Goal: Task Accomplishment & Management: Use online tool/utility

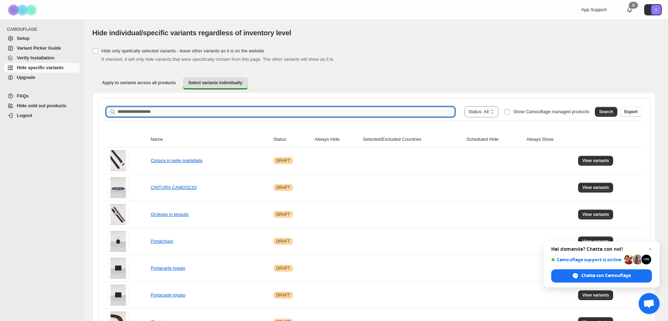
click at [144, 114] on input "Search product name" at bounding box center [286, 112] width 337 height 10
click at [610, 115] on button "Search" at bounding box center [606, 112] width 22 height 10
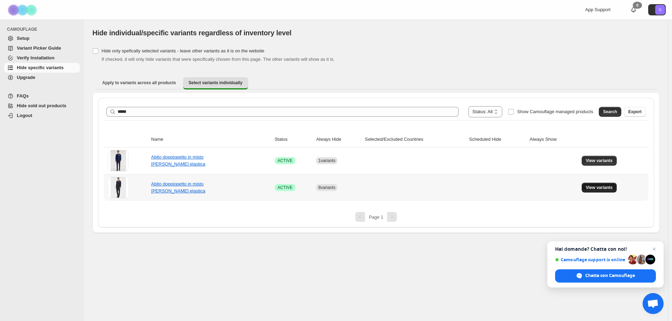
click at [595, 189] on span "View variants" at bounding box center [599, 188] width 27 height 6
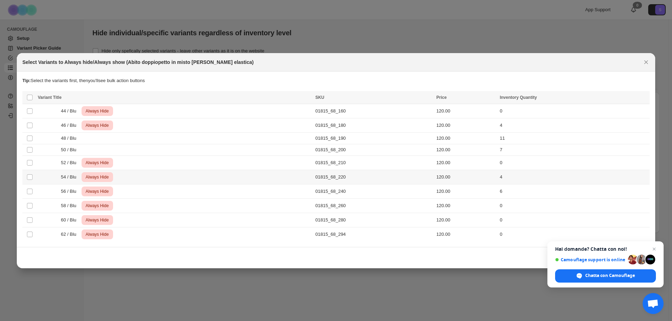
click at [29, 180] on span ":r6:" at bounding box center [30, 177] width 6 height 6
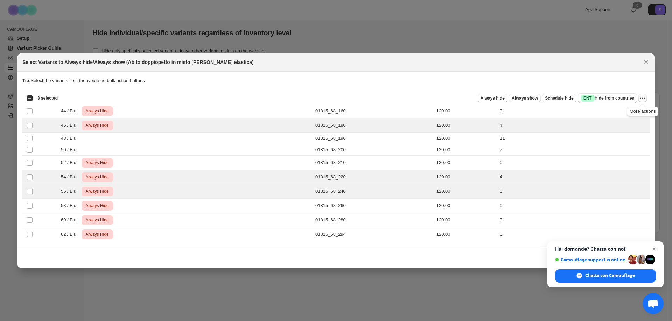
click at [643, 99] on icon "More actions" at bounding box center [642, 98] width 7 height 7
click at [630, 113] on span "Undo always hide" at bounding box center [616, 111] width 51 height 7
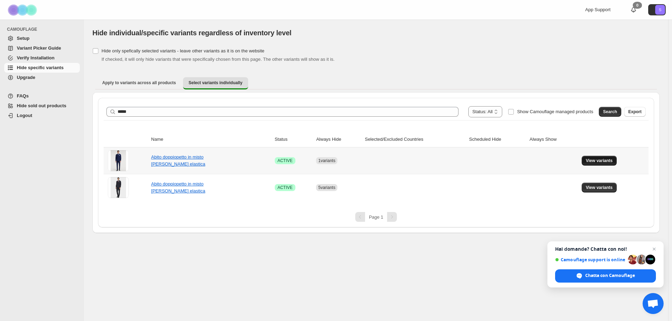
click at [590, 164] on button "View variants" at bounding box center [598, 161] width 35 height 10
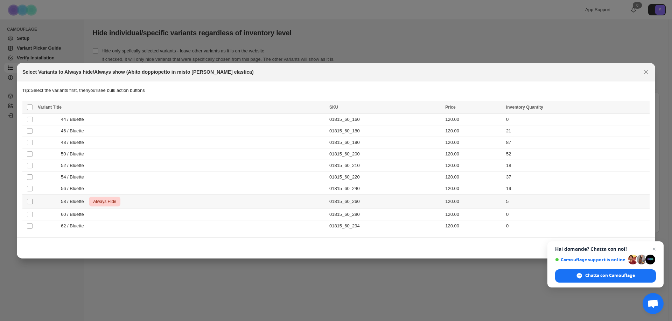
click at [28, 205] on span ":r16:" at bounding box center [30, 202] width 6 height 6
click at [641, 105] on icon "More actions" at bounding box center [642, 108] width 7 height 7
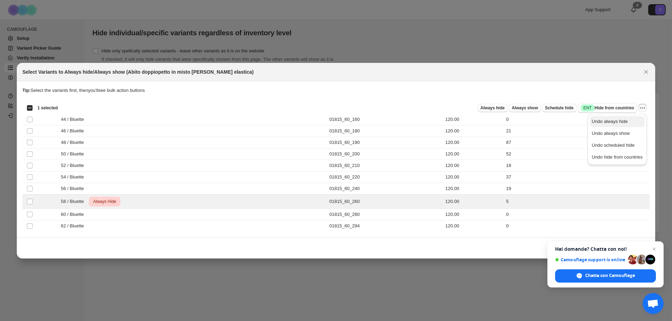
click at [609, 125] on button "Undo always hide" at bounding box center [616, 121] width 55 height 11
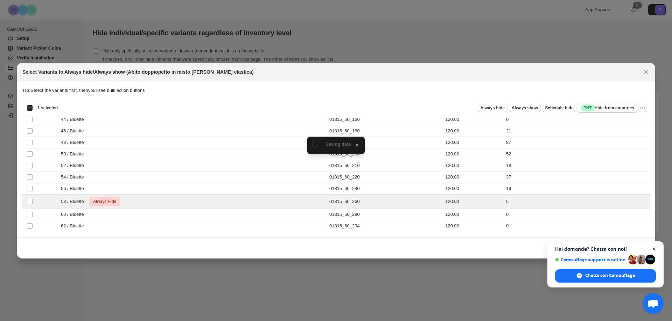
click at [654, 250] on span "Chiudere la chat" at bounding box center [654, 249] width 9 height 9
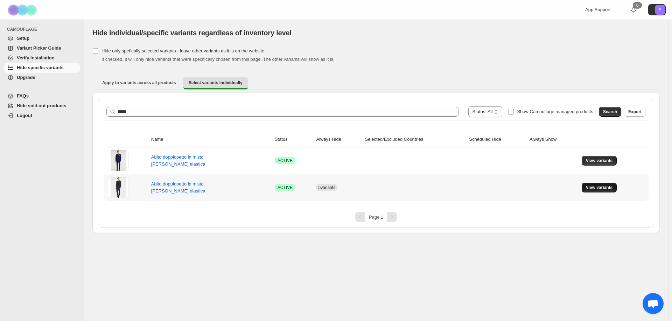
click at [597, 189] on span "View variants" at bounding box center [599, 188] width 27 height 6
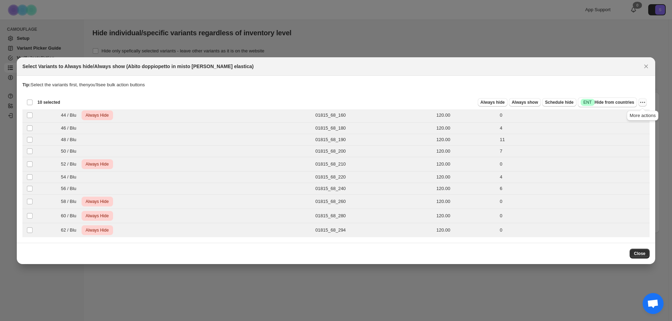
click at [643, 102] on icon "More actions" at bounding box center [642, 102] width 7 height 7
click at [624, 117] on span "Undo always hide" at bounding box center [609, 115] width 36 height 5
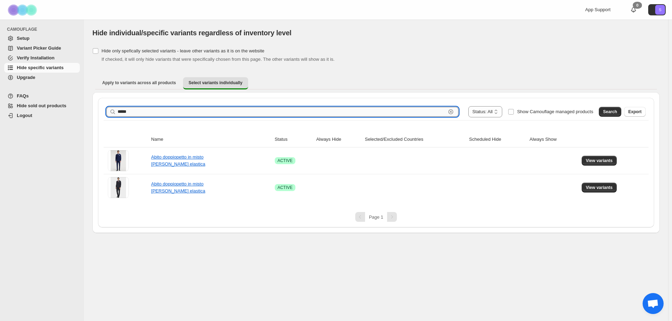
click at [192, 112] on input "*****" at bounding box center [282, 112] width 328 height 10
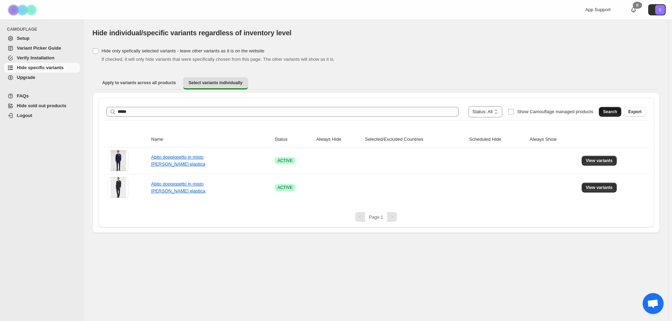
click at [611, 113] on span "Search" at bounding box center [610, 112] width 14 height 6
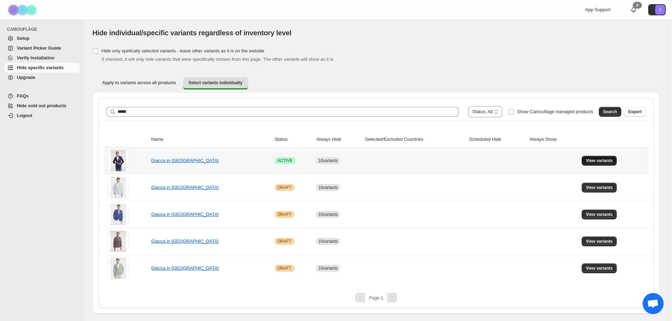
click at [593, 160] on span "View variants" at bounding box center [599, 161] width 27 height 6
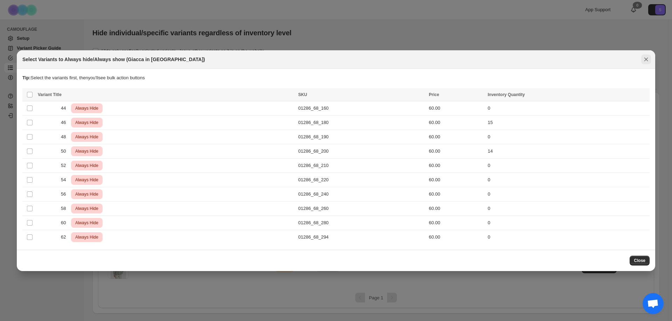
click at [644, 61] on icon "Close" at bounding box center [645, 59] width 7 height 7
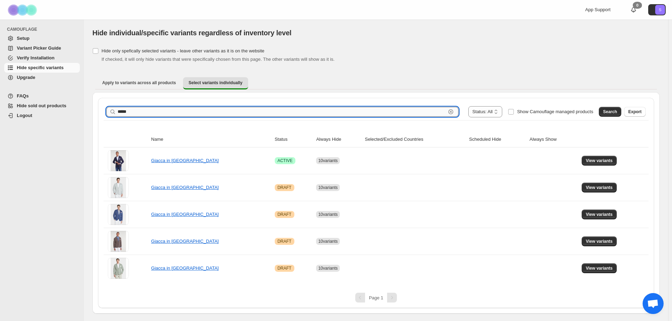
click at [135, 109] on input "*****" at bounding box center [282, 112] width 328 height 10
type input "*****"
click at [611, 109] on span "Search" at bounding box center [610, 112] width 14 height 6
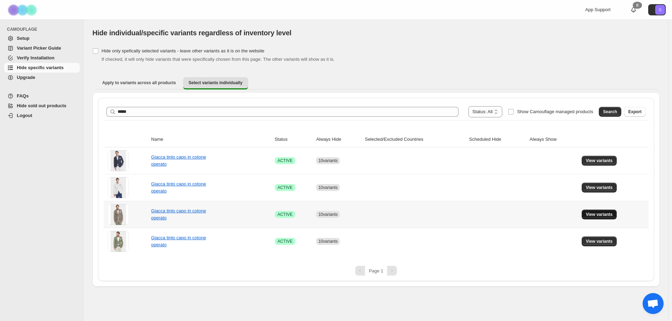
click at [590, 212] on button "View variants" at bounding box center [598, 215] width 35 height 10
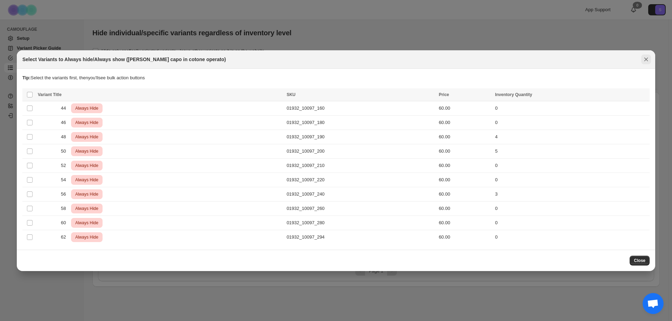
click at [644, 58] on icon "Close" at bounding box center [646, 59] width 4 height 4
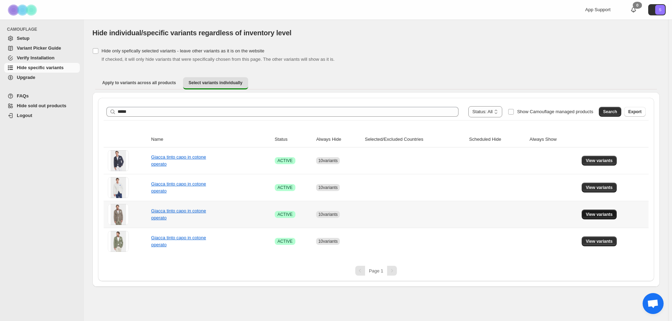
click at [601, 213] on span "View variants" at bounding box center [599, 215] width 27 height 6
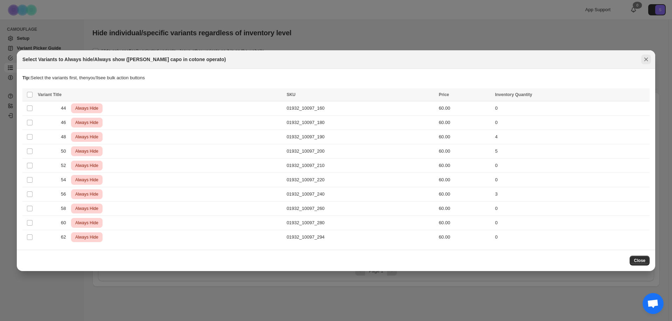
click at [642, 58] on icon "Close" at bounding box center [645, 59] width 7 height 7
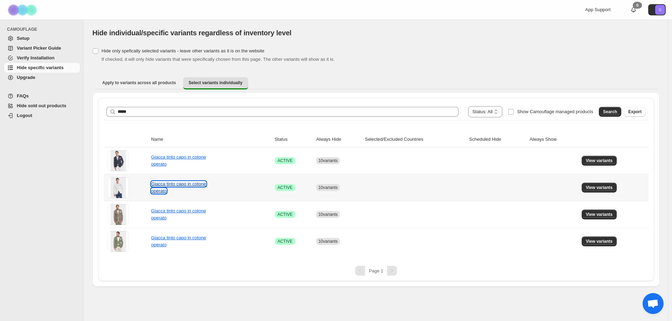
click at [164, 186] on link "Giacca tinto capo in cotone operato" at bounding box center [178, 188] width 55 height 12
click at [603, 159] on span "View variants" at bounding box center [599, 161] width 27 height 6
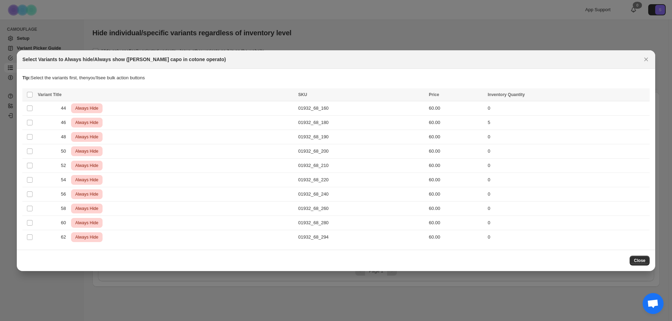
click at [637, 260] on span "Close" at bounding box center [639, 261] width 12 height 6
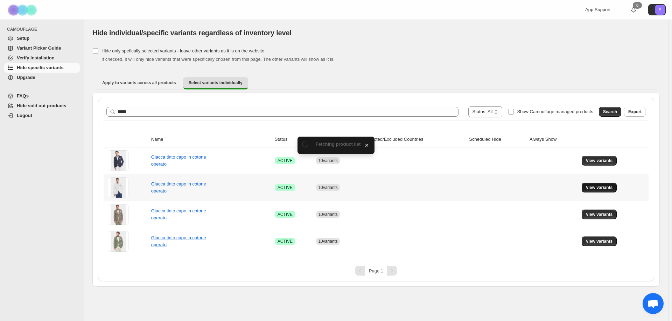
click at [596, 190] on span "View variants" at bounding box center [599, 188] width 27 height 6
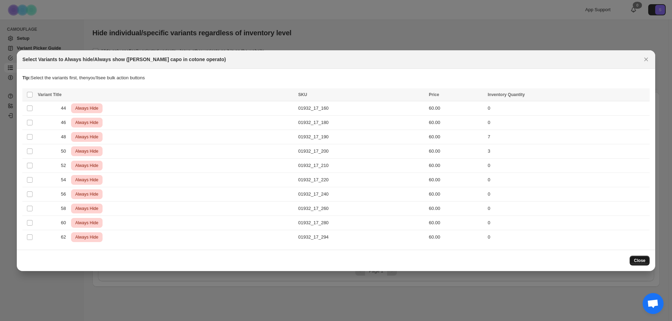
click at [639, 260] on span "Close" at bounding box center [639, 261] width 12 height 6
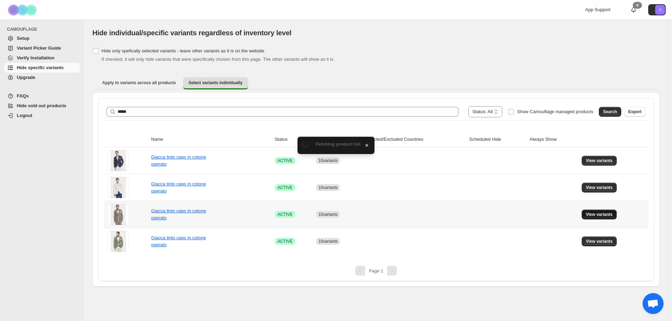
click at [598, 214] on span "View variants" at bounding box center [599, 215] width 27 height 6
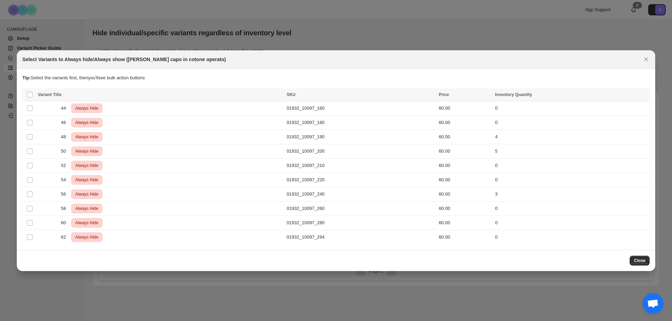
click at [640, 267] on div "Close" at bounding box center [336, 260] width 638 height 21
click at [640, 260] on span "Close" at bounding box center [639, 261] width 12 height 6
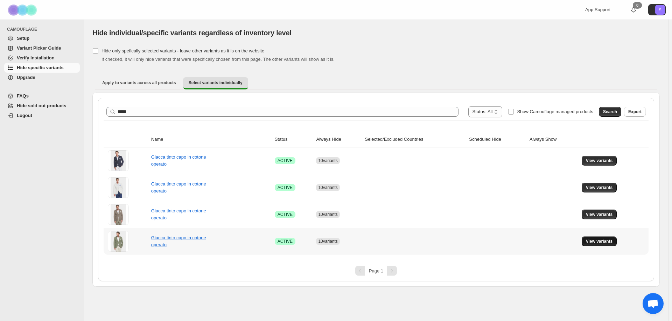
click at [589, 242] on span "View variants" at bounding box center [599, 242] width 27 height 6
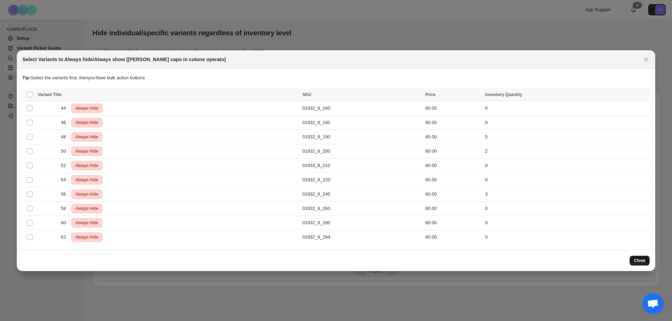
click at [633, 263] on button "Close" at bounding box center [639, 261] width 20 height 10
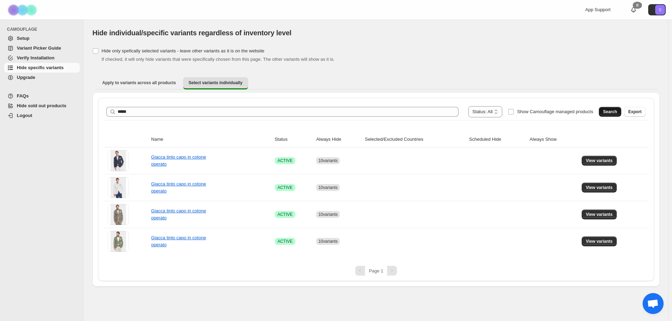
click at [605, 111] on span "Search" at bounding box center [610, 112] width 14 height 6
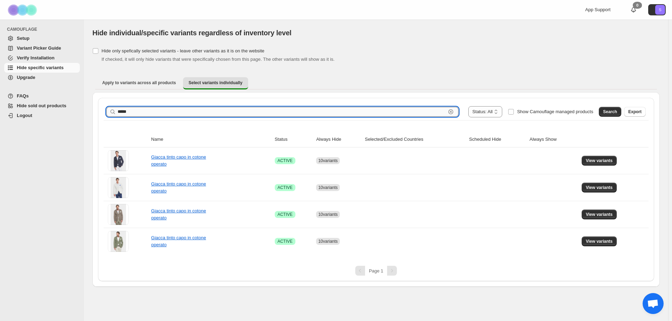
click at [311, 112] on input "*****" at bounding box center [282, 112] width 328 height 10
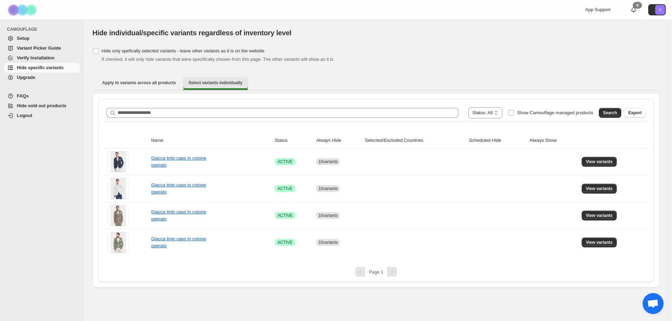
click at [205, 85] on span "Select variants individually" at bounding box center [216, 83] width 54 height 6
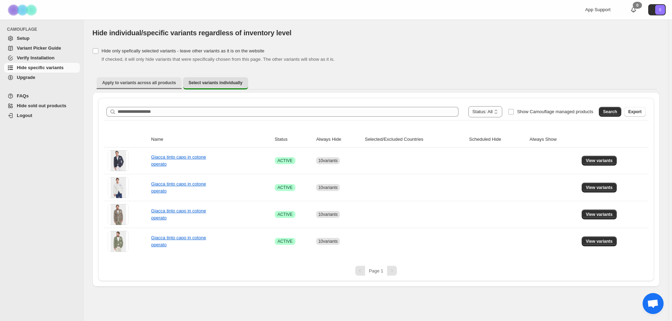
click at [139, 82] on span "Apply to variants across all products" at bounding box center [139, 83] width 74 height 6
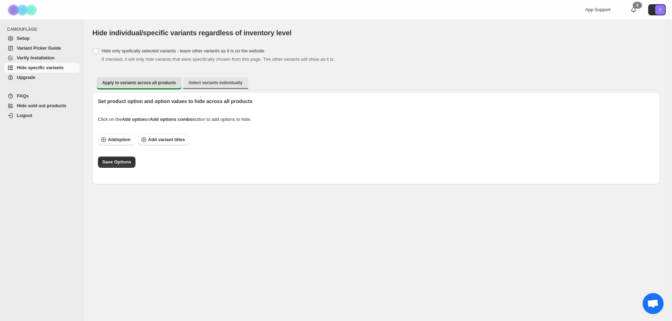
click at [193, 85] on span "Select variants individually" at bounding box center [216, 83] width 54 height 6
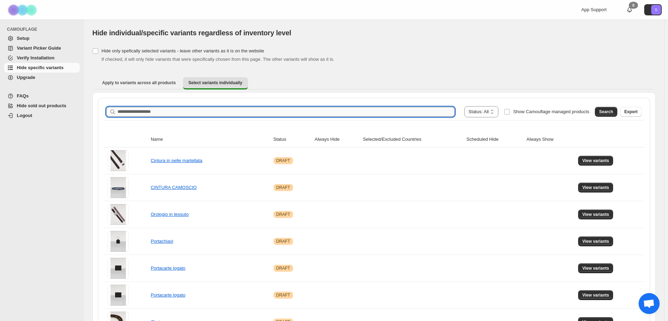
click at [143, 112] on input "Search product name" at bounding box center [286, 112] width 337 height 10
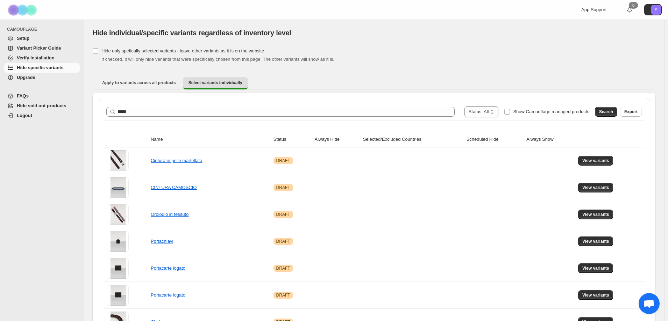
click at [613, 112] on span "Search" at bounding box center [606, 112] width 14 height 6
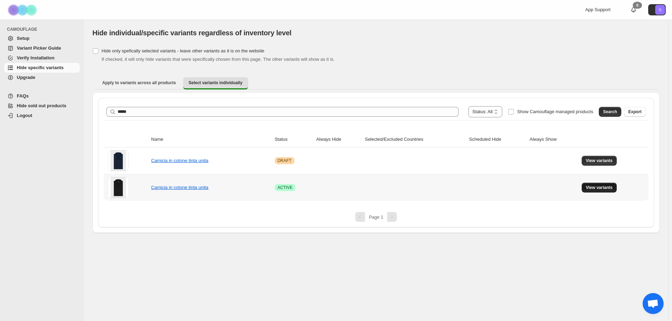
click at [599, 190] on span "View variants" at bounding box center [599, 188] width 27 height 6
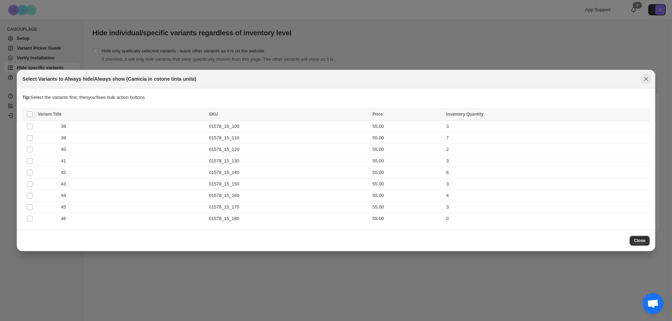
click at [647, 78] on icon "Close" at bounding box center [646, 79] width 4 height 4
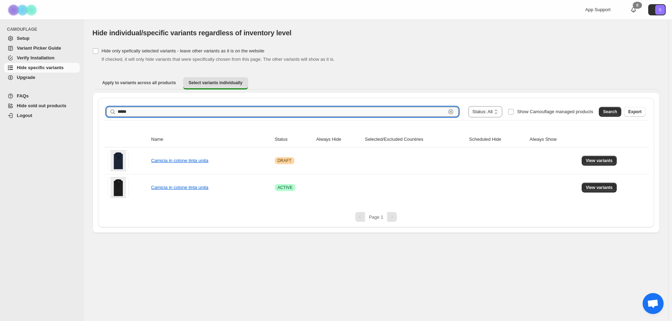
click at [159, 108] on input "*****" at bounding box center [282, 112] width 328 height 10
type input "*****"
drag, startPoint x: 614, startPoint y: 113, endPoint x: 610, endPoint y: 113, distance: 3.5
click at [614, 113] on span "Search" at bounding box center [610, 112] width 14 height 6
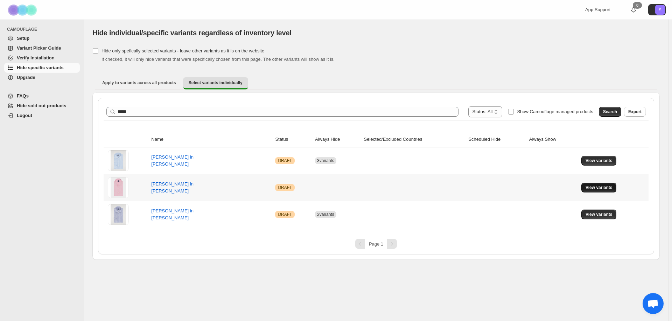
click at [599, 187] on span "View variants" at bounding box center [598, 188] width 27 height 6
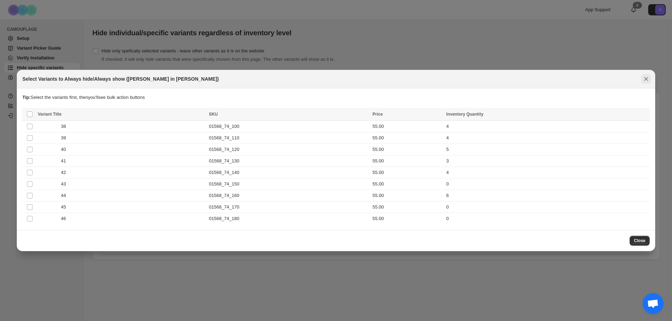
click at [643, 78] on icon "Close" at bounding box center [645, 79] width 7 height 7
